Goal: Task Accomplishment & Management: Manage account settings

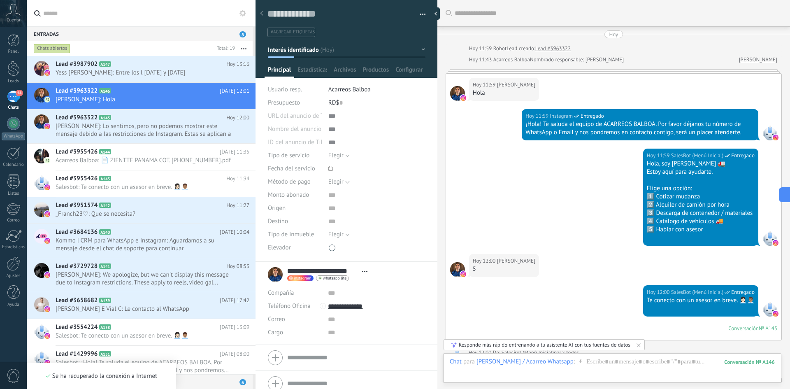
scroll to position [16, 0]
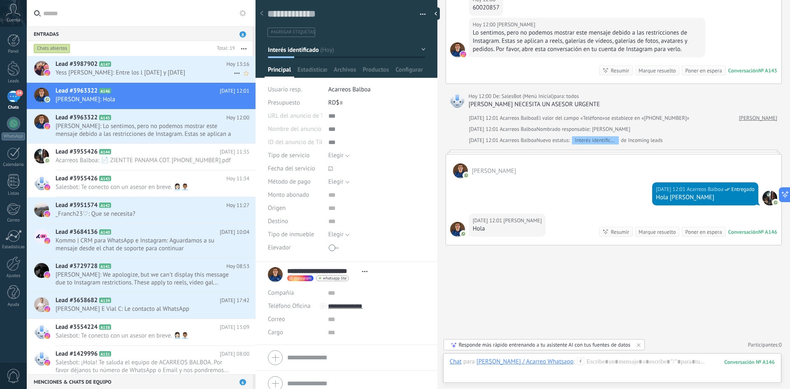
click at [145, 72] on span "Yess [PERSON_NAME]: Entre los l [DATE] y [DATE]" at bounding box center [145, 73] width 178 height 8
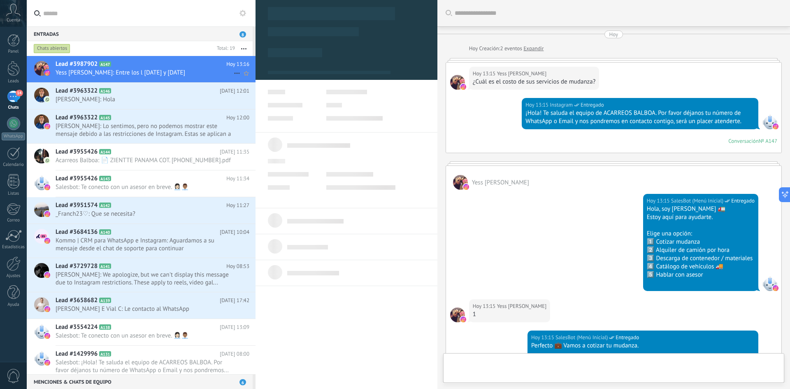
type textarea "**********"
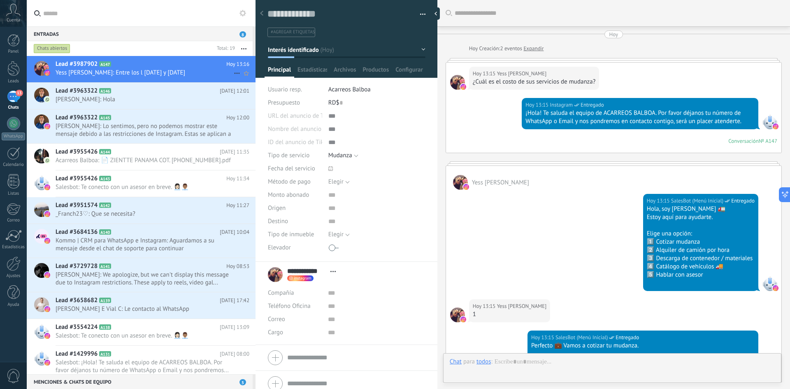
scroll to position [505, 0]
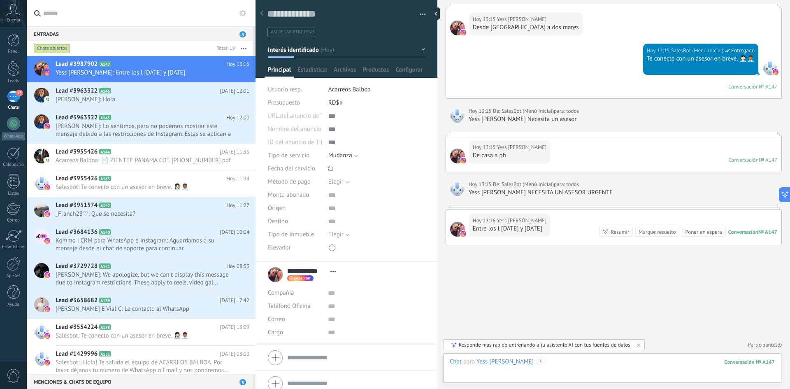
click at [568, 364] on div at bounding box center [612, 370] width 325 height 25
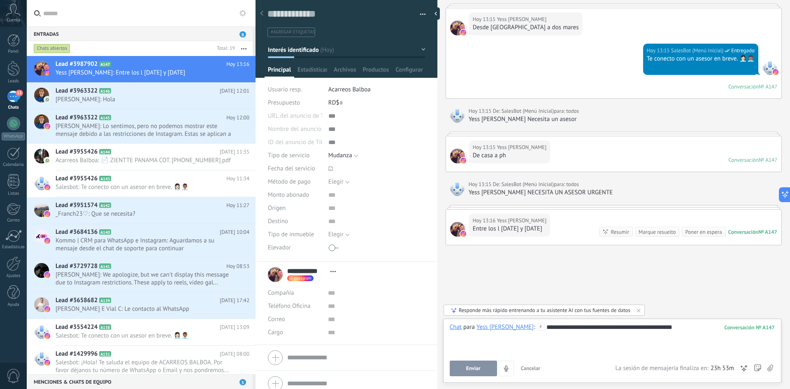
click at [677, 333] on div "**********" at bounding box center [612, 338] width 325 height 31
click at [458, 366] on button "Enviar" at bounding box center [473, 369] width 47 height 16
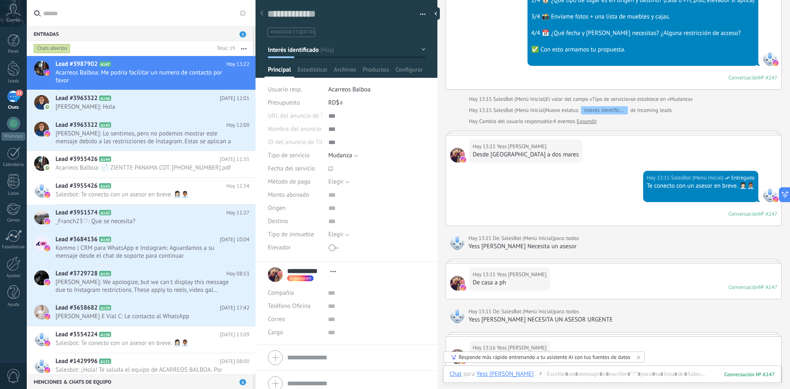
scroll to position [277, 0]
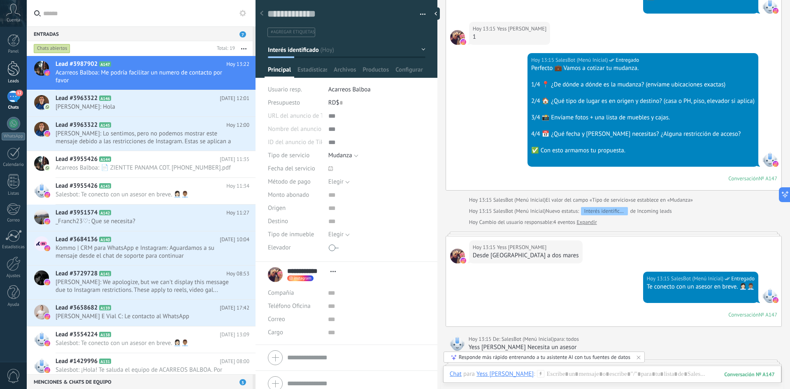
click at [9, 70] on div at bounding box center [13, 68] width 12 height 15
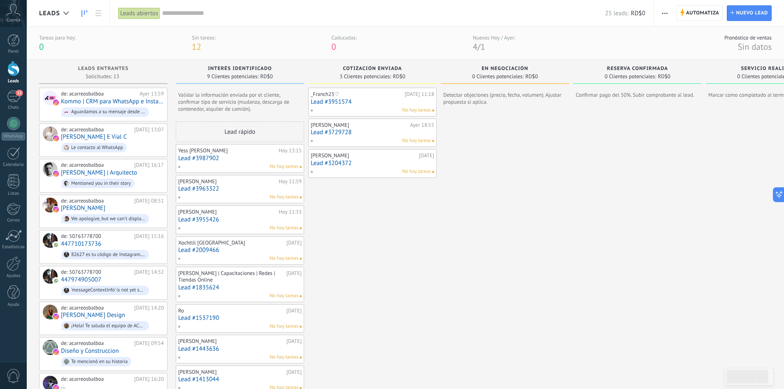
click at [335, 103] on link "Lead #3951574" at bounding box center [372, 101] width 123 height 7
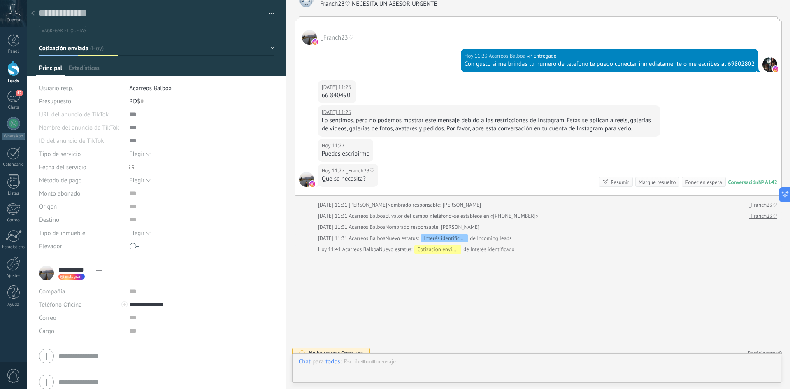
scroll to position [12, 0]
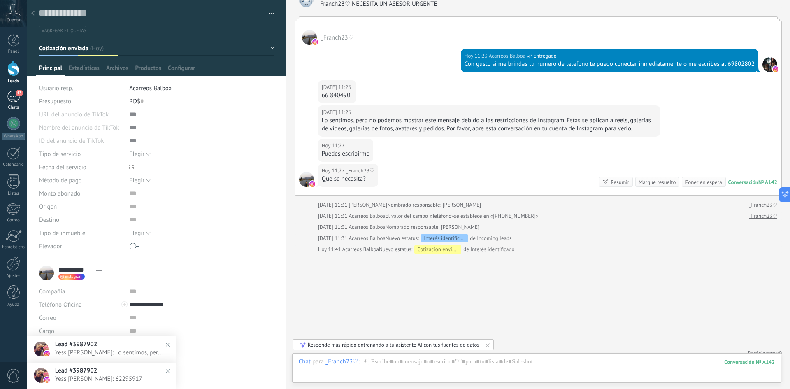
click at [13, 98] on div "13" at bounding box center [13, 97] width 13 height 12
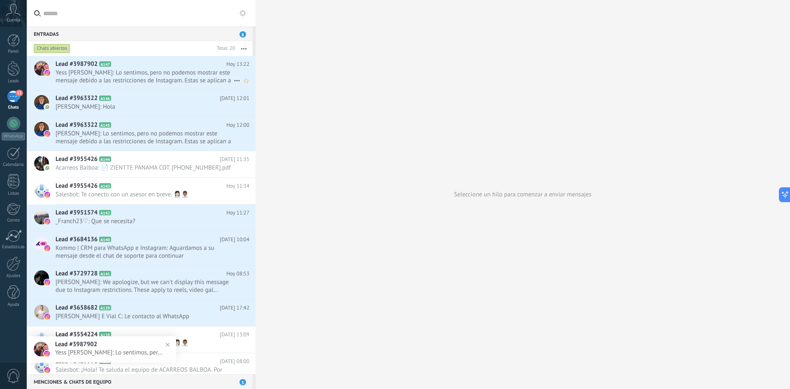
click at [139, 76] on span "Yess [PERSON_NAME]: Lo sentimos, pero no podemos mostrar este mensaje debido a …" at bounding box center [145, 77] width 178 height 16
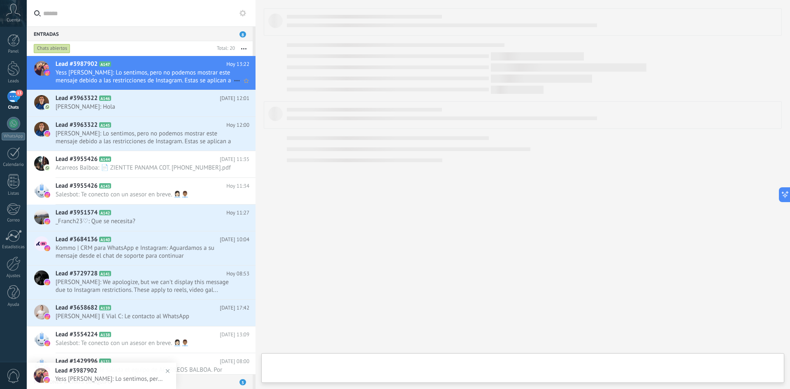
type textarea "**********"
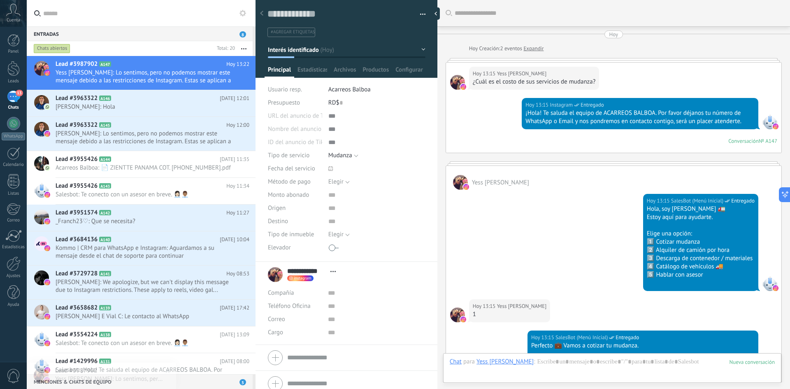
scroll to position [628, 0]
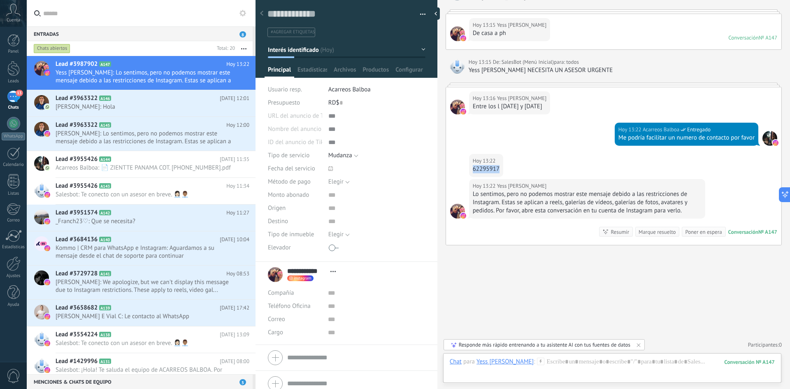
drag, startPoint x: 498, startPoint y: 170, endPoint x: 471, endPoint y: 170, distance: 27.2
click at [471, 170] on div "[DATE] 13:22 Yess [PERSON_NAME] 62295917" at bounding box center [486, 165] width 34 height 23
copy div "62295917"
click at [326, 309] on div "Teléfono Oficina Ofic. directo Celular Fax Casa Otro Teléfono Oficina" at bounding box center [346, 306] width 157 height 13
click at [328, 309] on input "text" at bounding box center [376, 306] width 97 height 13
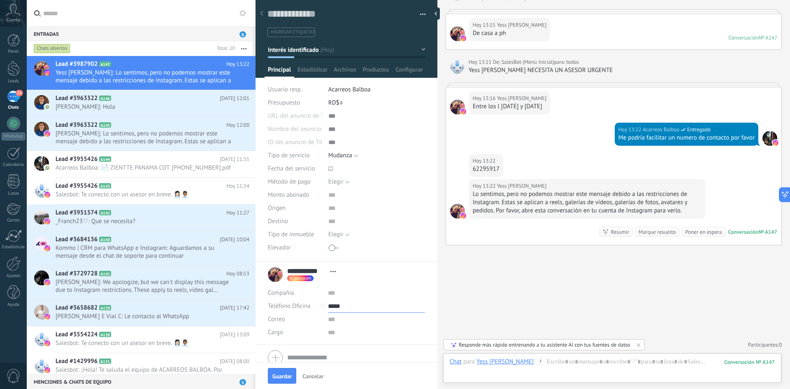
paste input "**********"
click at [287, 375] on span "Guardar" at bounding box center [281, 376] width 19 height 6
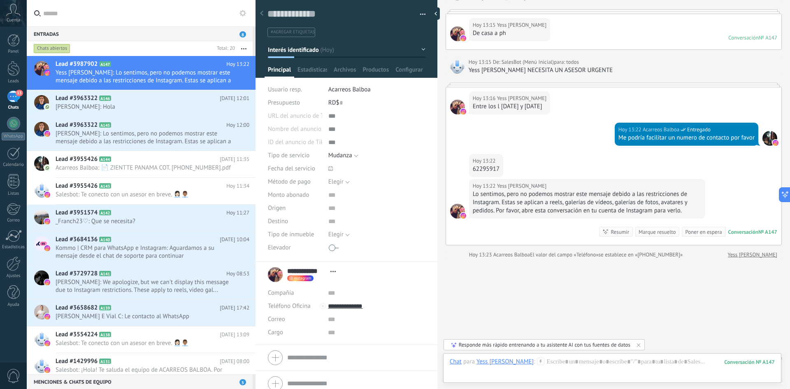
scroll to position [641, 0]
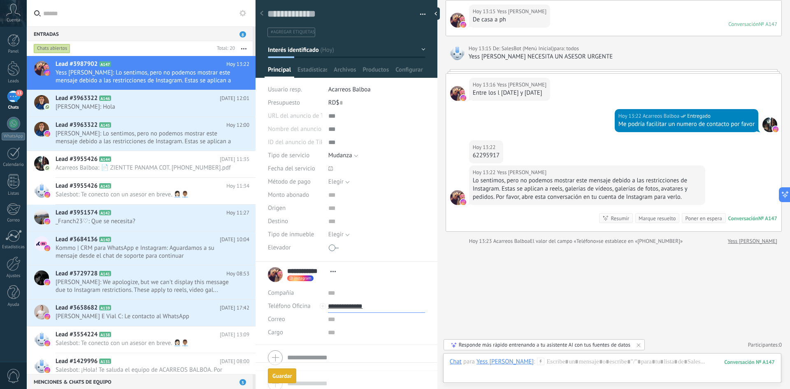
click at [348, 304] on input "**********" at bounding box center [376, 306] width 97 height 13
type input "**********"
click at [360, 332] on div "Acarreo Whatsapp (WhatsApp)" at bounding box center [376, 334] width 96 height 14
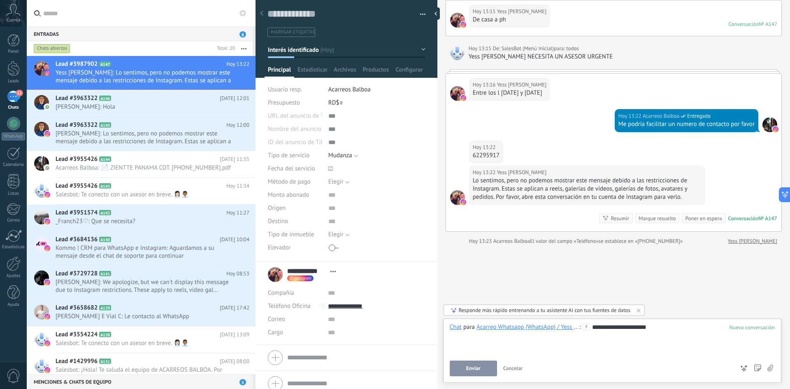
click at [481, 369] on button "Enviar" at bounding box center [473, 369] width 47 height 16
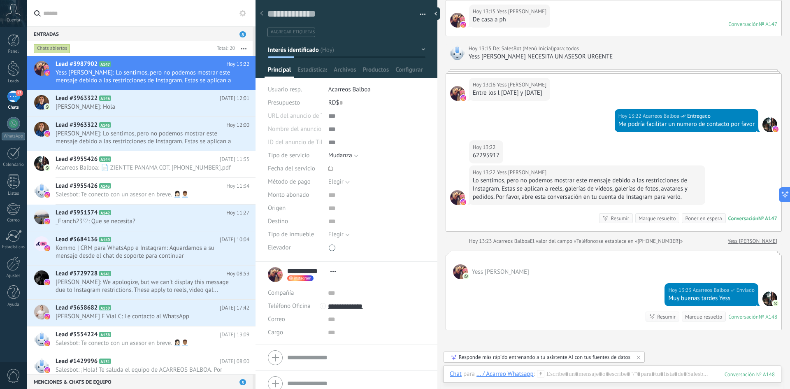
scroll to position [643, 0]
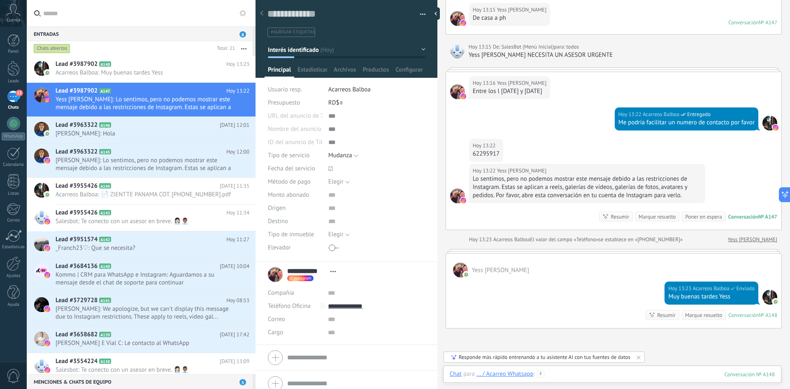
click at [667, 374] on div at bounding box center [612, 382] width 325 height 25
click at [0, 0] on div "Enviar Cancelar Rastrear clics en links ? Reducir links largos y rastrear clics…" at bounding box center [0, 0] width 0 height 0
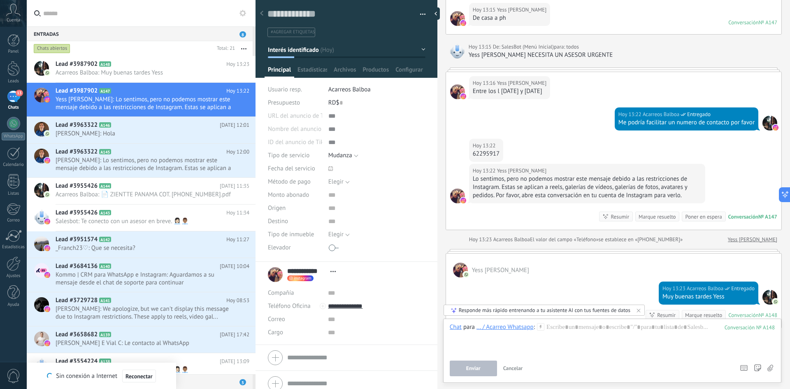
type textarea "**********"
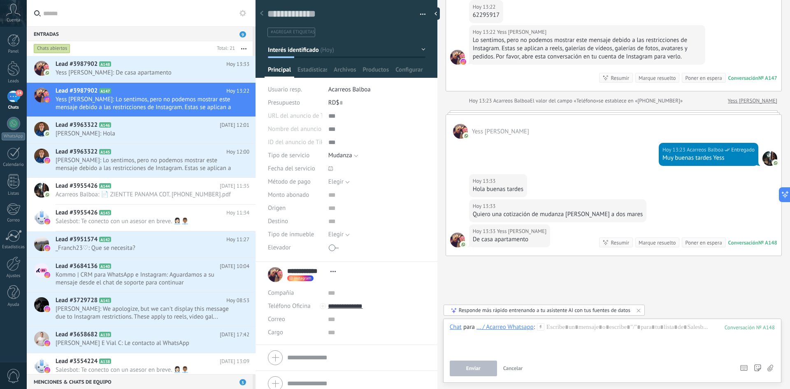
scroll to position [792, 0]
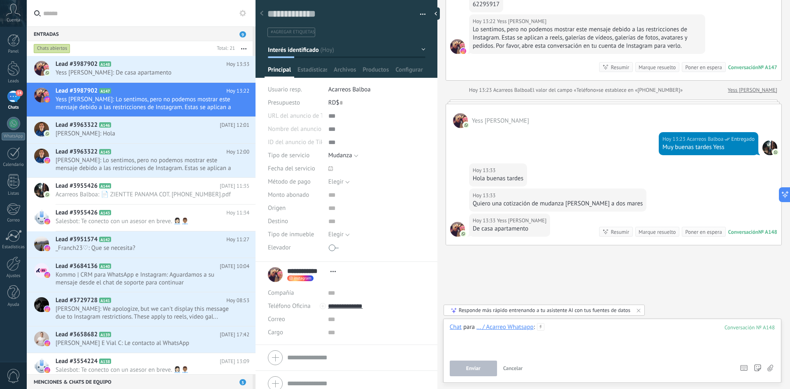
click at [483, 343] on div at bounding box center [612, 338] width 325 height 31
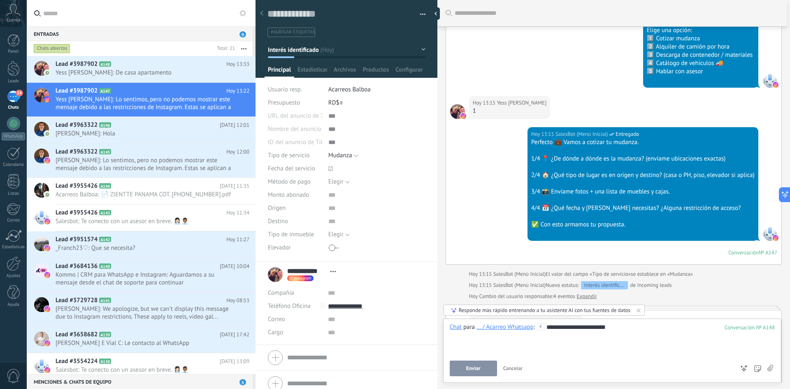
scroll to position [106, 0]
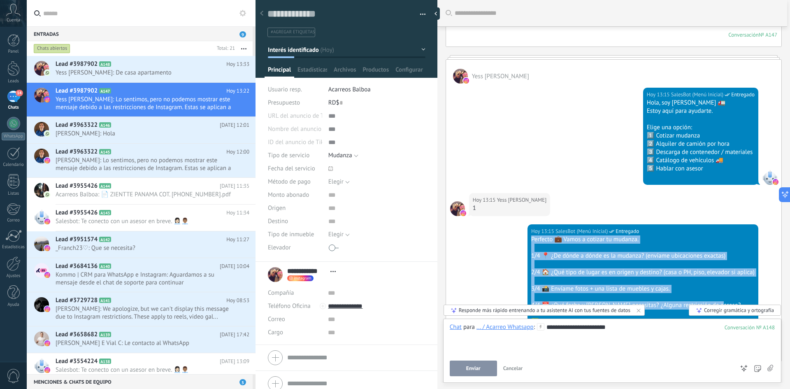
drag, startPoint x: 528, startPoint y: 240, endPoint x: 724, endPoint y: 303, distance: 205.8
click at [724, 303] on div "Perfecto 💼 Vamos a cotizar tu mudanza. 1/4 📍 ¿De dónde a dónde es la mudanza? (…" at bounding box center [642, 284] width 223 height 99
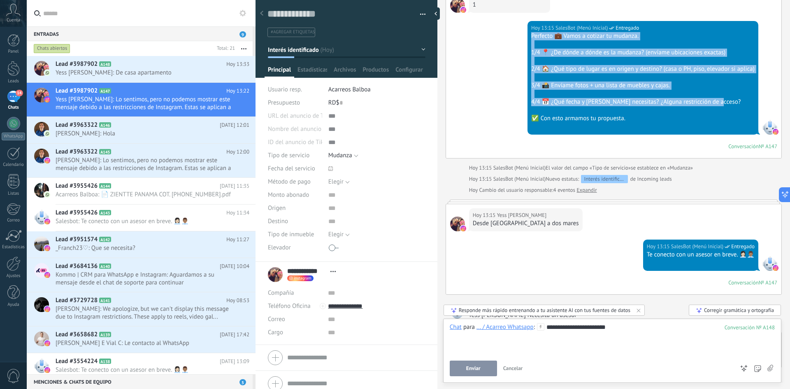
scroll to position [381, 0]
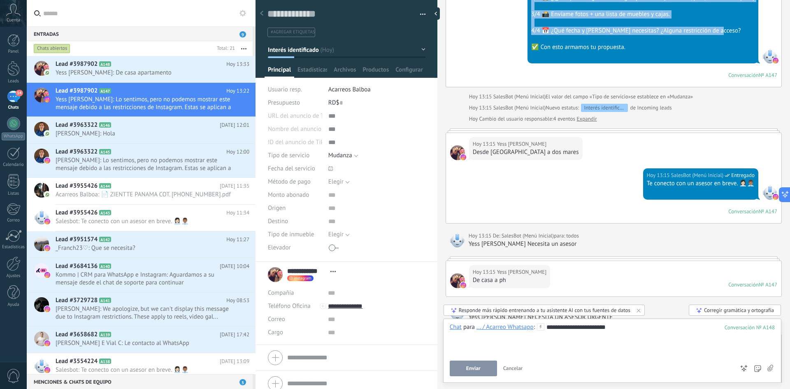
click at [631, 333] on div at bounding box center [612, 335] width 325 height 8
click at [455, 369] on button "Enviar" at bounding box center [473, 369] width 47 height 16
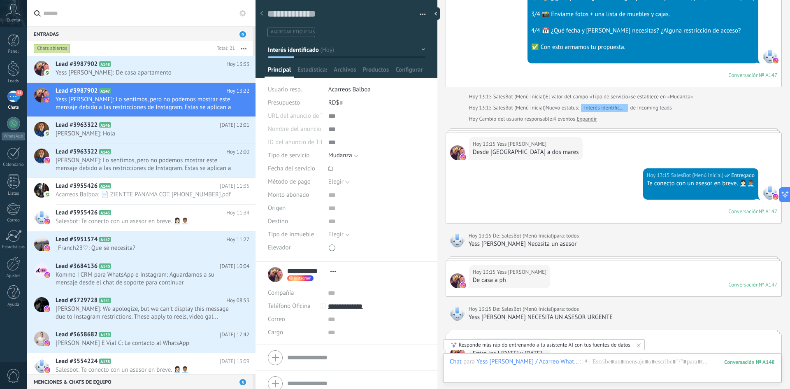
scroll to position [839, 0]
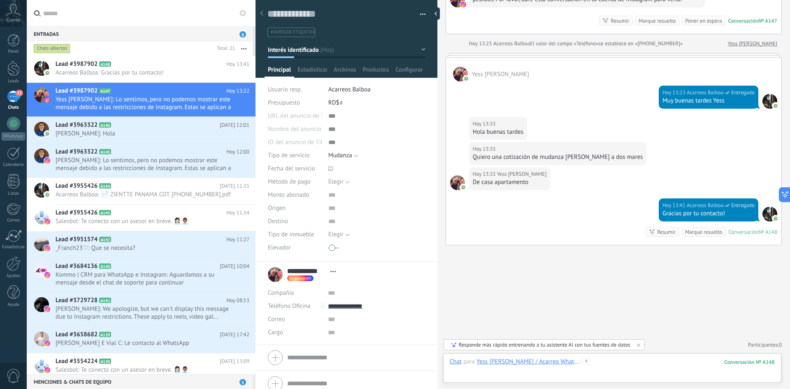
click at [605, 364] on div at bounding box center [612, 370] width 325 height 25
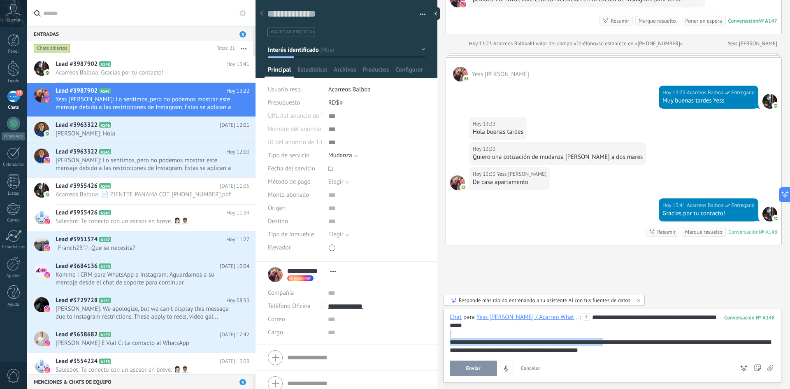
drag, startPoint x: 613, startPoint y: 345, endPoint x: 449, endPoint y: 337, distance: 164.4
click at [449, 337] on div "**********" at bounding box center [612, 346] width 338 height 74
drag, startPoint x: 610, startPoint y: 353, endPoint x: 623, endPoint y: 349, distance: 13.6
click at [623, 349] on div "**********" at bounding box center [612, 346] width 325 height 16
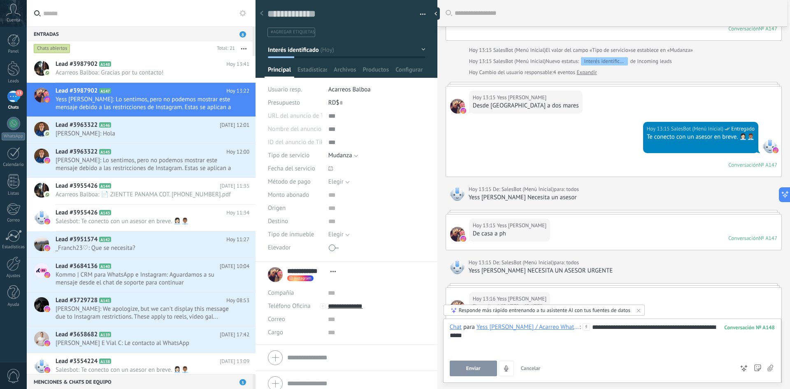
scroll to position [290, 0]
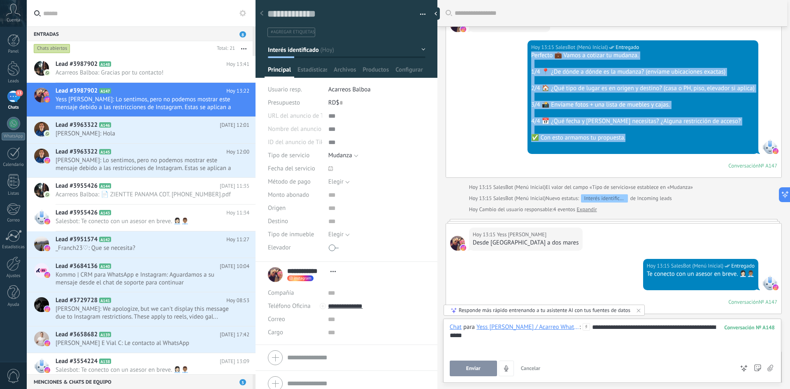
drag, startPoint x: 620, startPoint y: 138, endPoint x: 524, endPoint y: 58, distance: 124.5
click at [528, 58] on div "[DATE] 13:15 SalesBot (Menú Inicial) Entregado Perfecto 💼 Vamos a cotizar tu mu…" at bounding box center [643, 97] width 231 height 114
copy div "Perfecto 💼 Vamos a cotizar tu mudanza. 1/4 📍 ¿De dónde a dónde es la mudanza? (…"
click at [478, 348] on div "**********" at bounding box center [612, 338] width 325 height 31
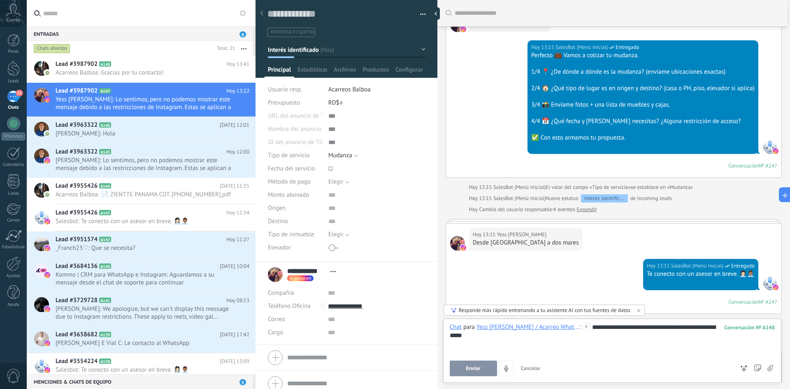
click at [494, 336] on div "**********" at bounding box center [612, 338] width 325 height 31
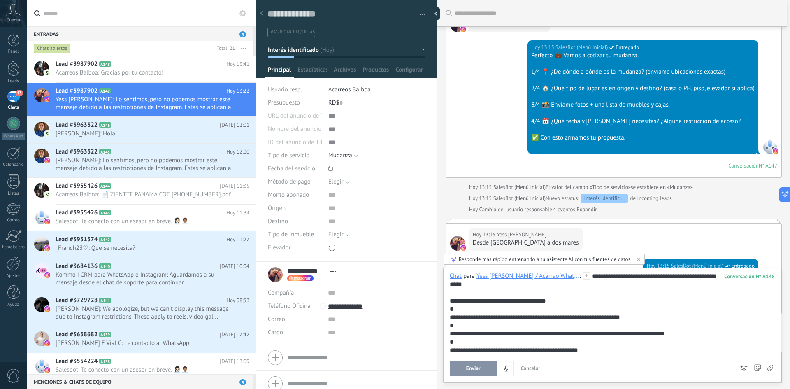
click at [475, 303] on div "**********" at bounding box center [611, 301] width 322 height 8
click at [473, 371] on span "Enviar" at bounding box center [473, 368] width 14 height 6
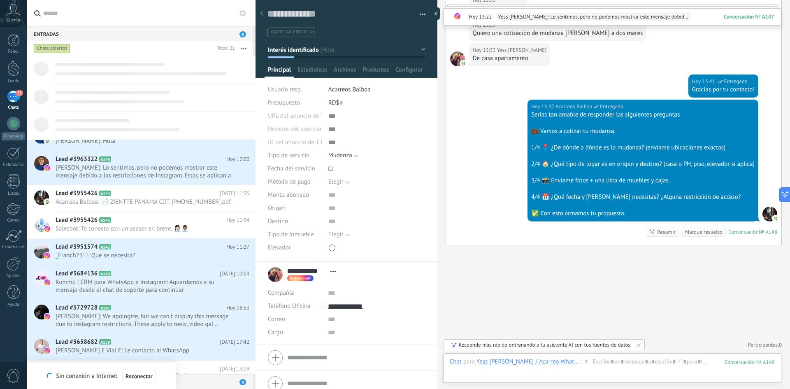
scroll to position [16, 0]
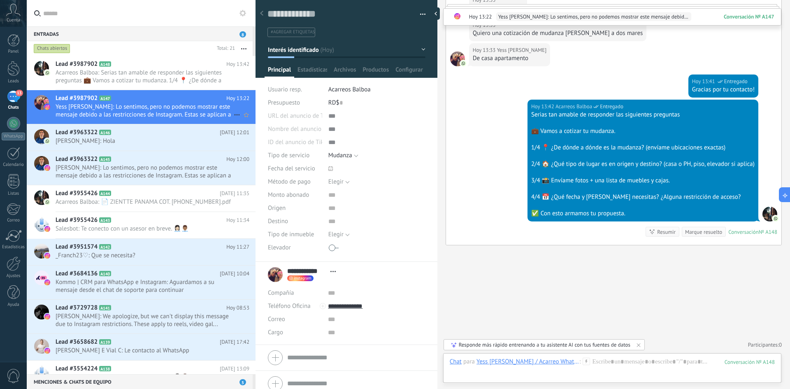
click at [79, 111] on span "Yess [PERSON_NAME]: Lo sentimos, pero no podemos mostrar este mensaje debido a …" at bounding box center [145, 111] width 178 height 16
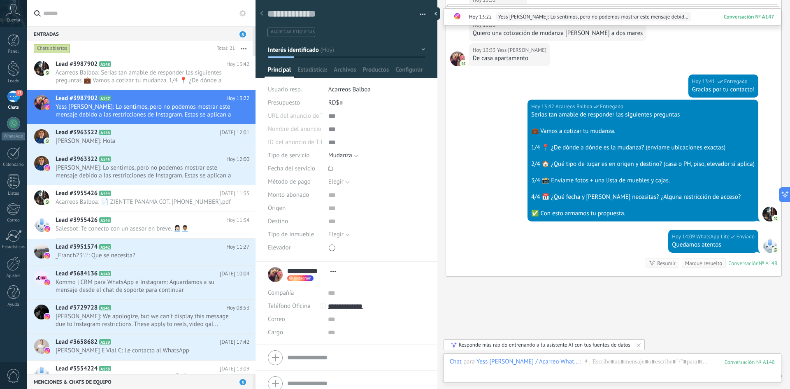
scroll to position [994, 0]
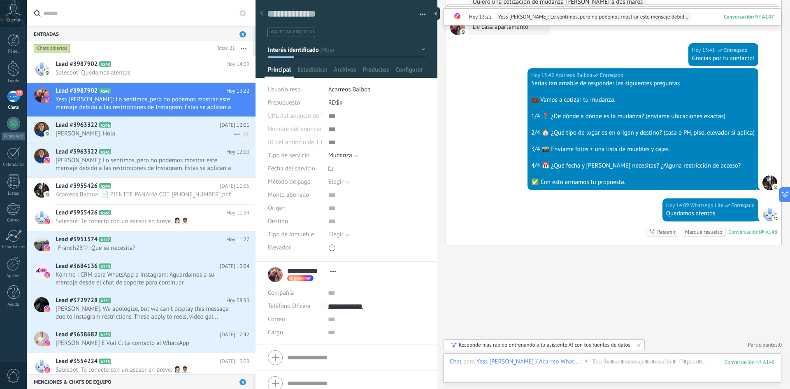
click at [143, 132] on span "[PERSON_NAME]: Hola" at bounding box center [145, 134] width 178 height 8
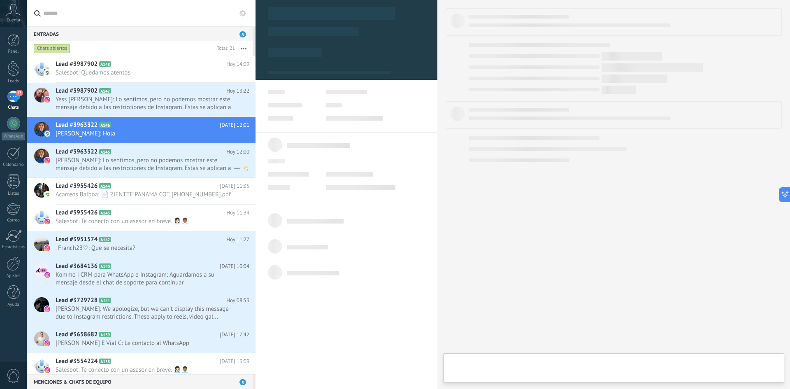
click at [144, 159] on span "[PERSON_NAME]: Lo sentimos, pero no podemos mostrar este mensaje debido a las r…" at bounding box center [145, 164] width 178 height 16
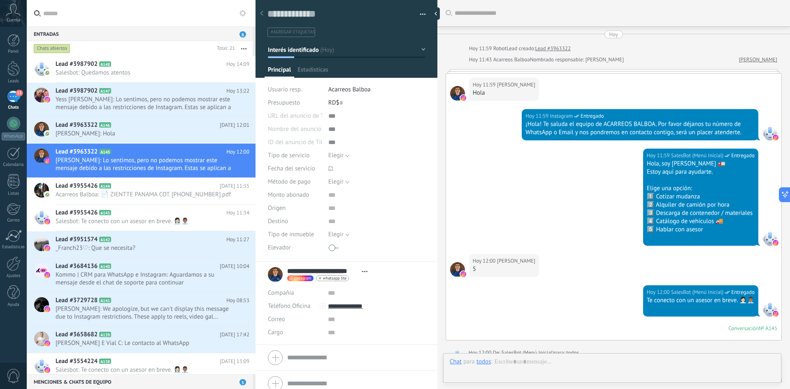
scroll to position [12, 0]
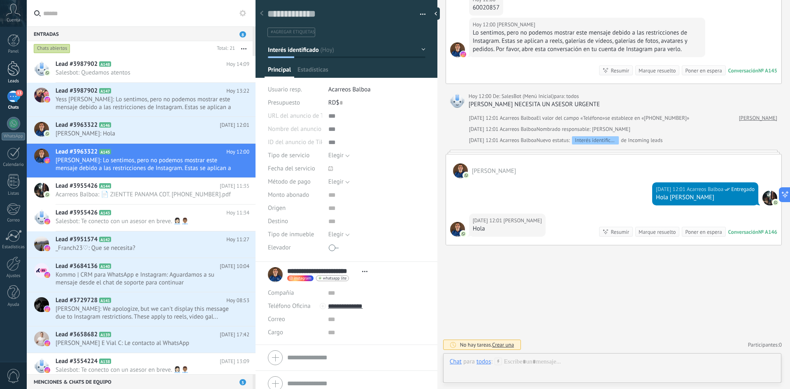
click at [14, 71] on div at bounding box center [13, 68] width 12 height 15
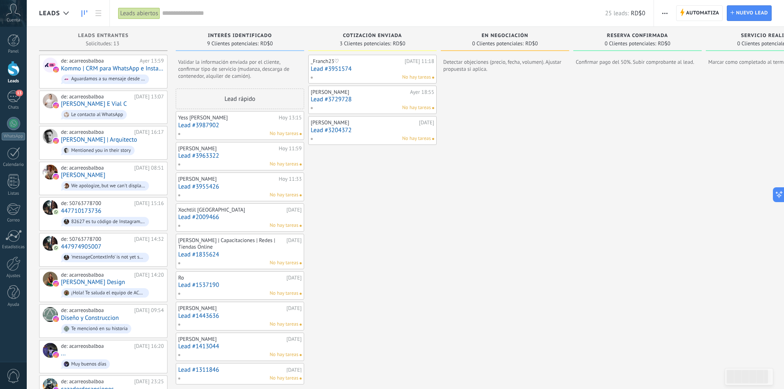
click at [328, 128] on link "Lead #3204372" at bounding box center [372, 130] width 123 height 7
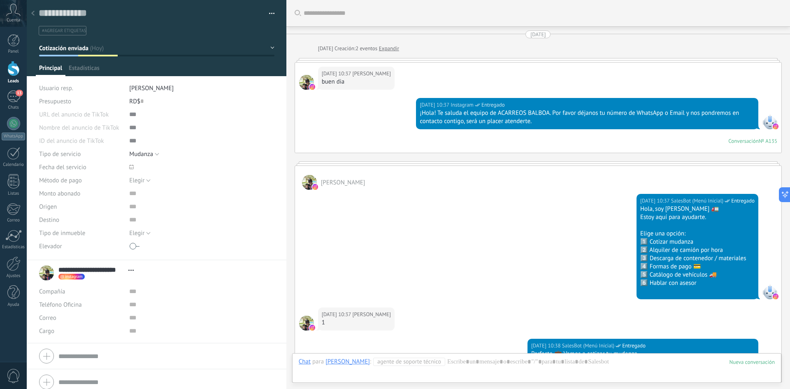
scroll to position [735, 0]
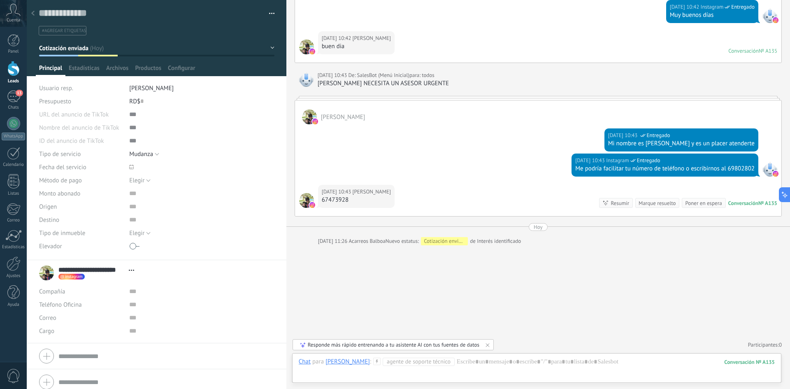
click at [391, 200] on div "67473928" at bounding box center [356, 200] width 69 height 8
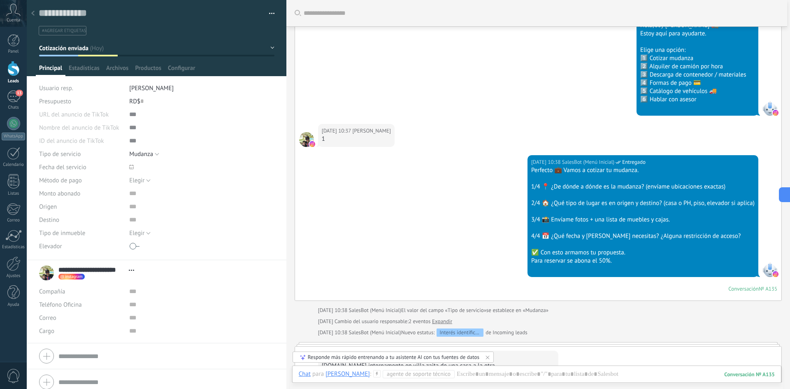
scroll to position [49, 0]
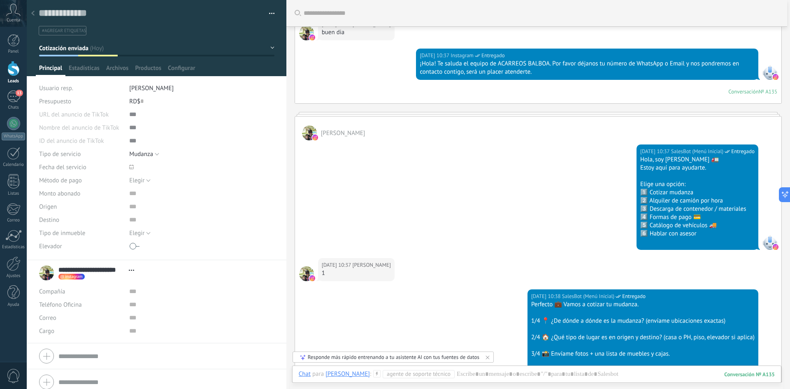
click at [14, 63] on div at bounding box center [13, 68] width 12 height 15
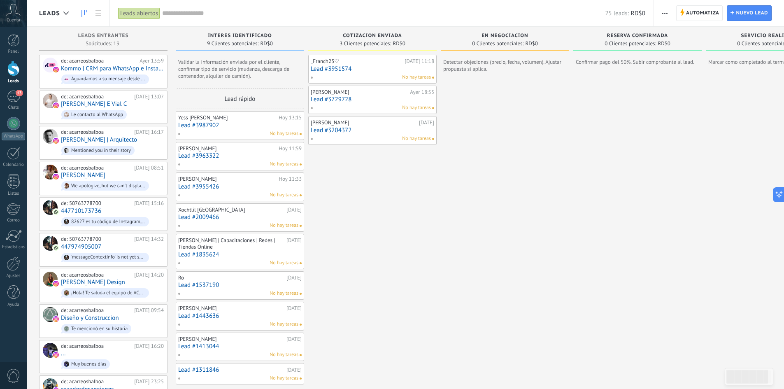
click at [343, 71] on link "Lead #3951574" at bounding box center [372, 68] width 123 height 7
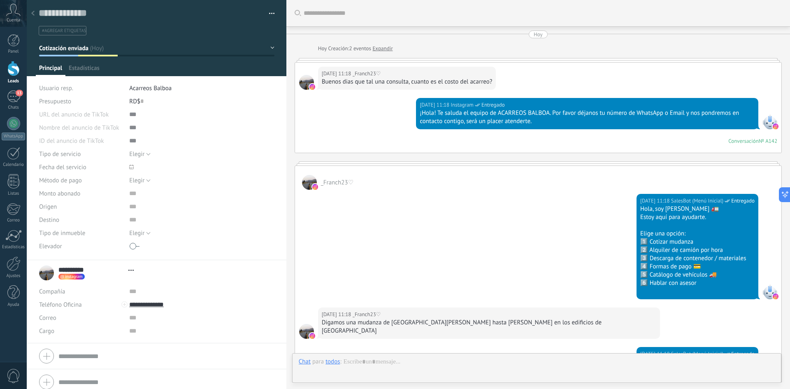
scroll to position [12, 0]
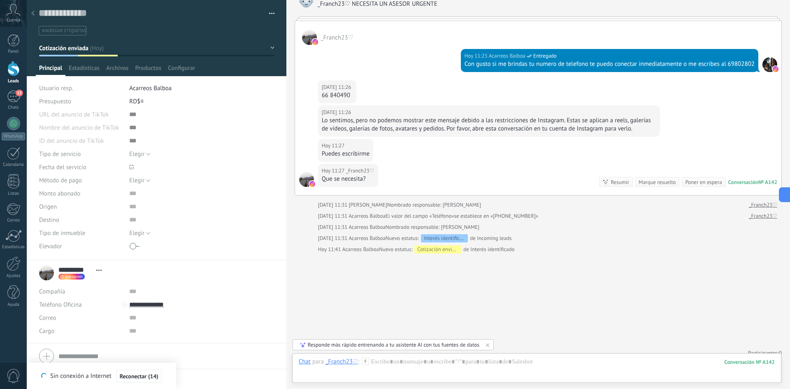
type textarea "**********"
